Goal: Transaction & Acquisition: Purchase product/service

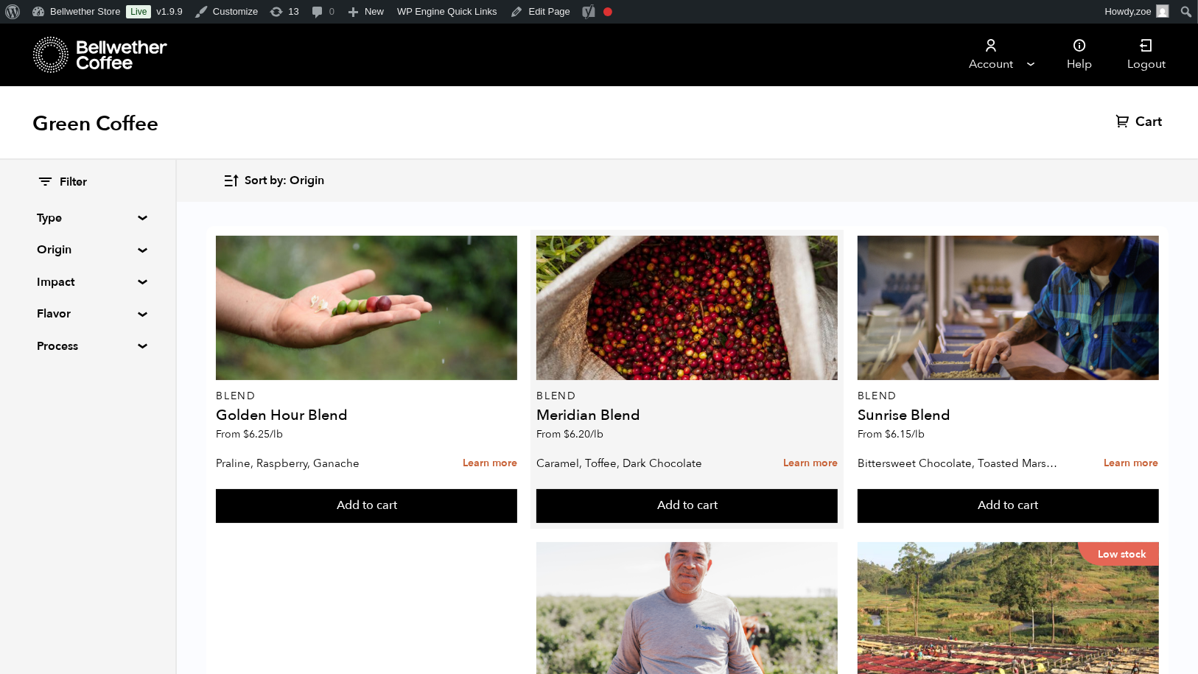
scroll to position [874, 0]
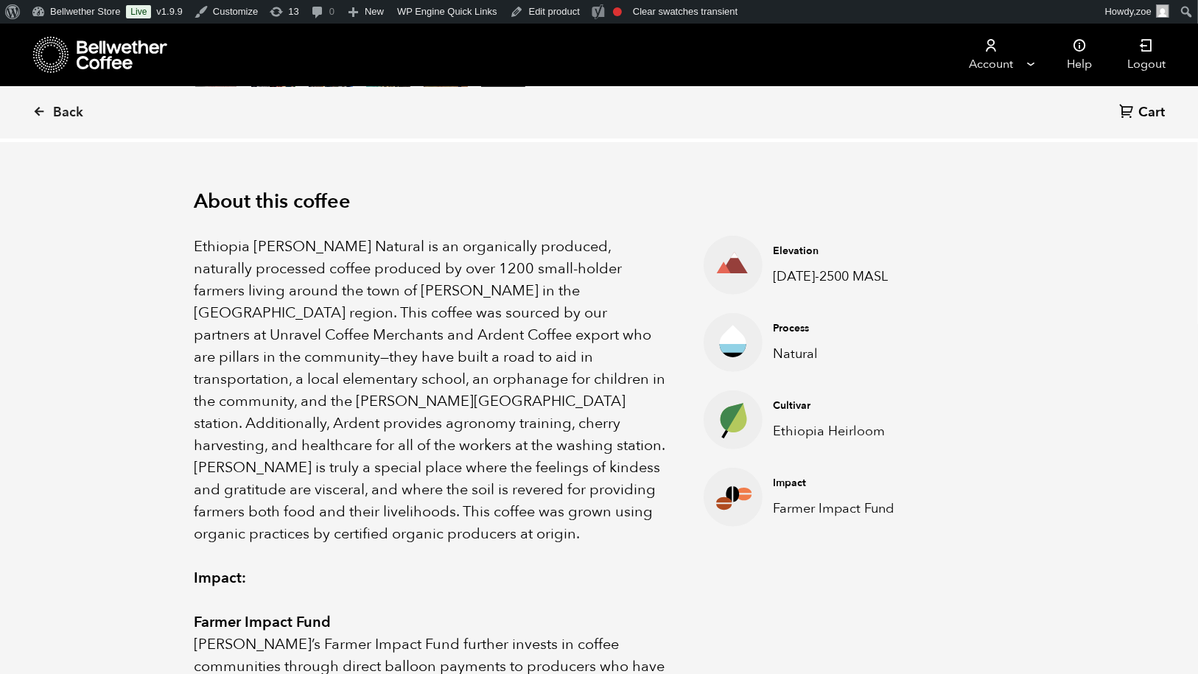
scroll to position [424, 0]
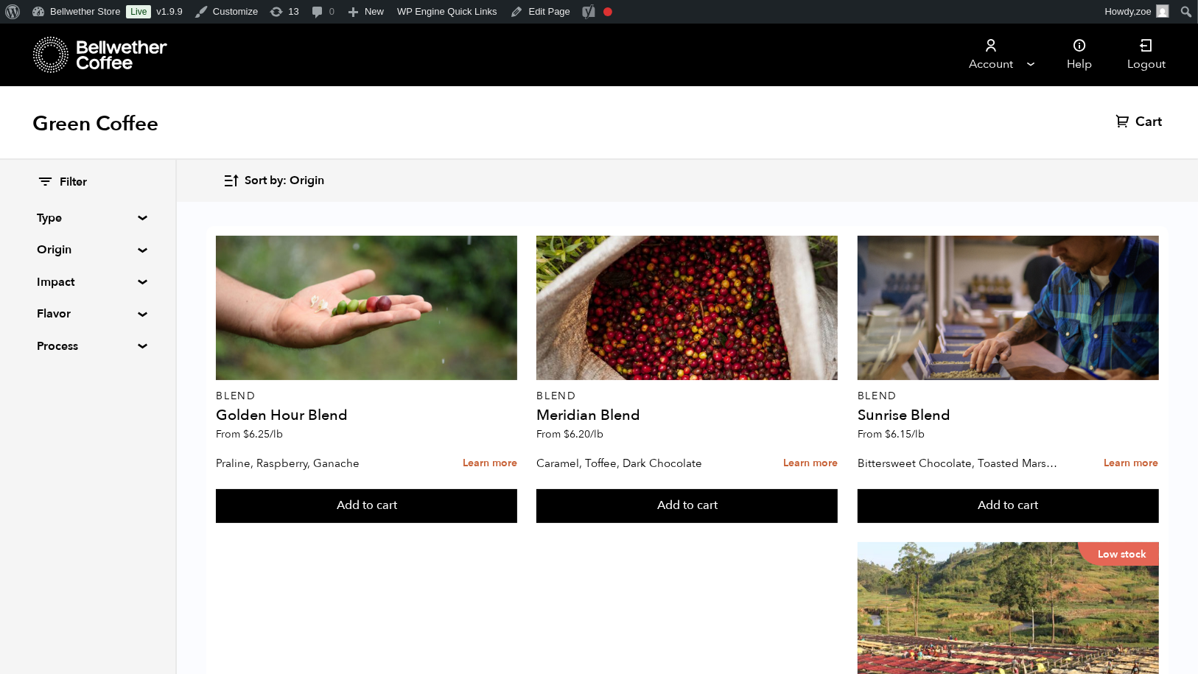
scroll to position [877, 0]
